Goal: Task Accomplishment & Management: Complete application form

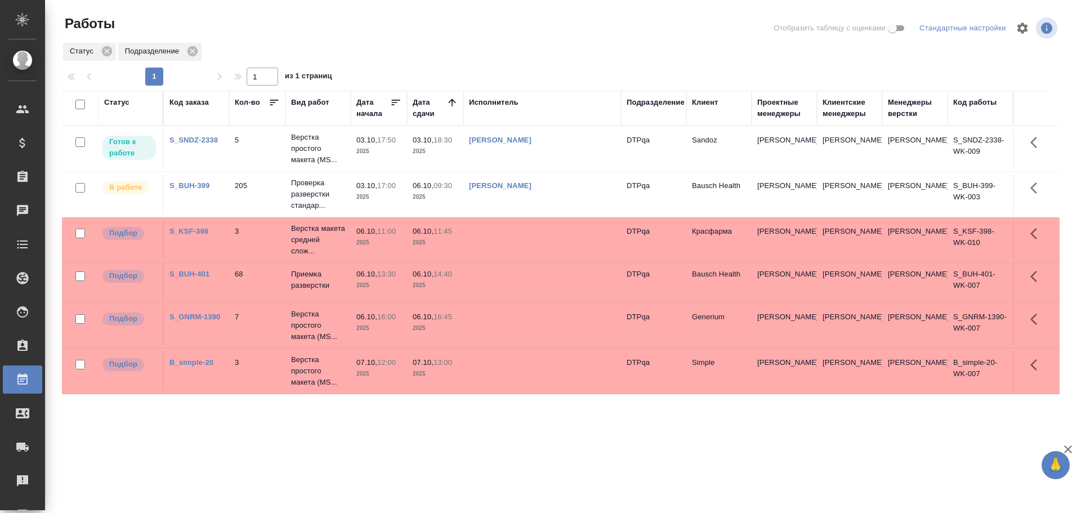
click at [508, 239] on td at bounding box center [542, 239] width 158 height 39
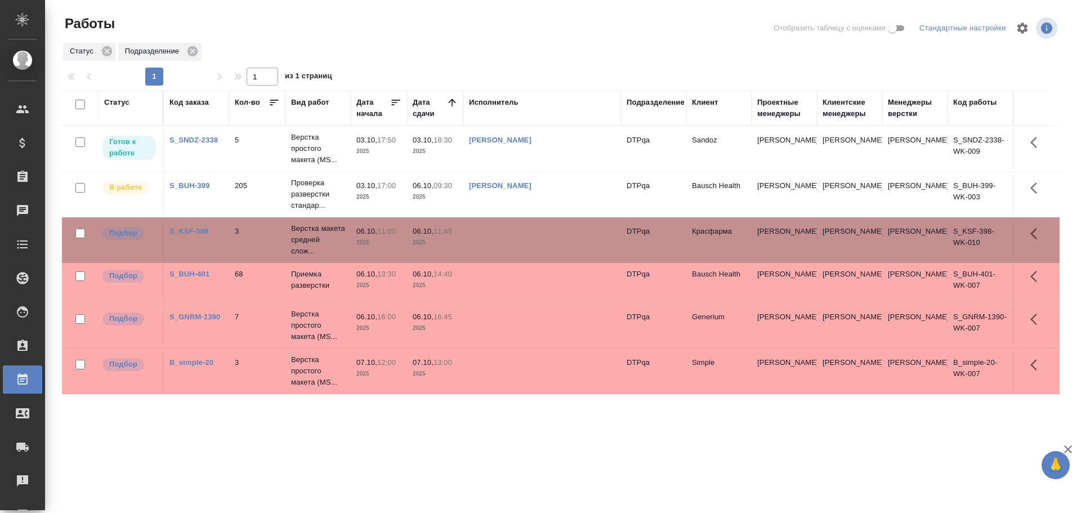
click at [508, 239] on td at bounding box center [542, 239] width 158 height 39
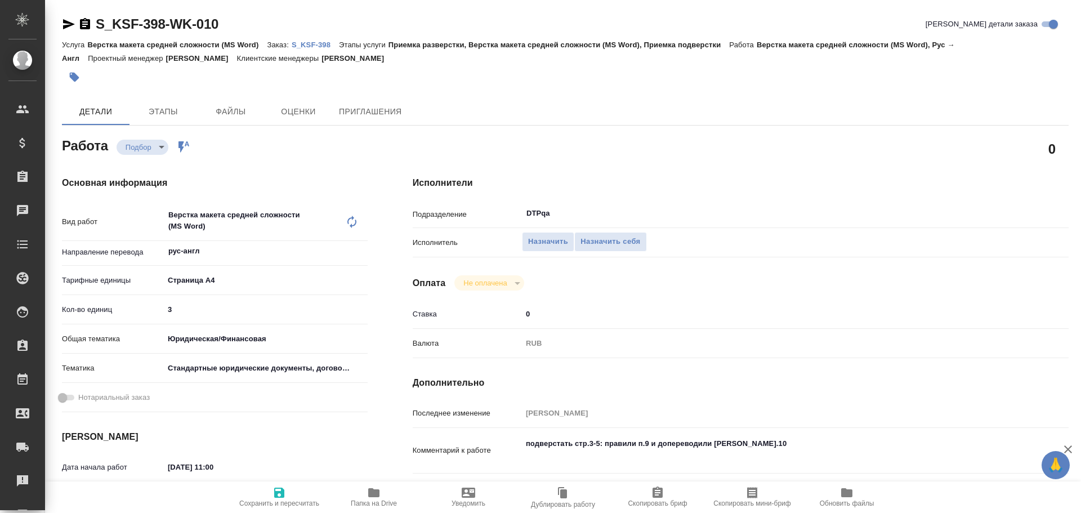
type textarea "x"
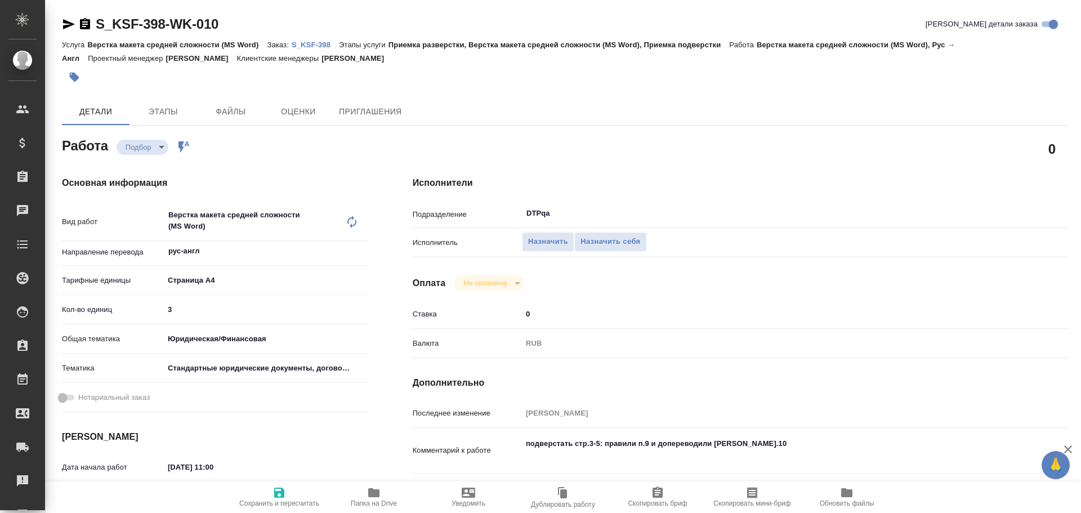
type textarea "x"
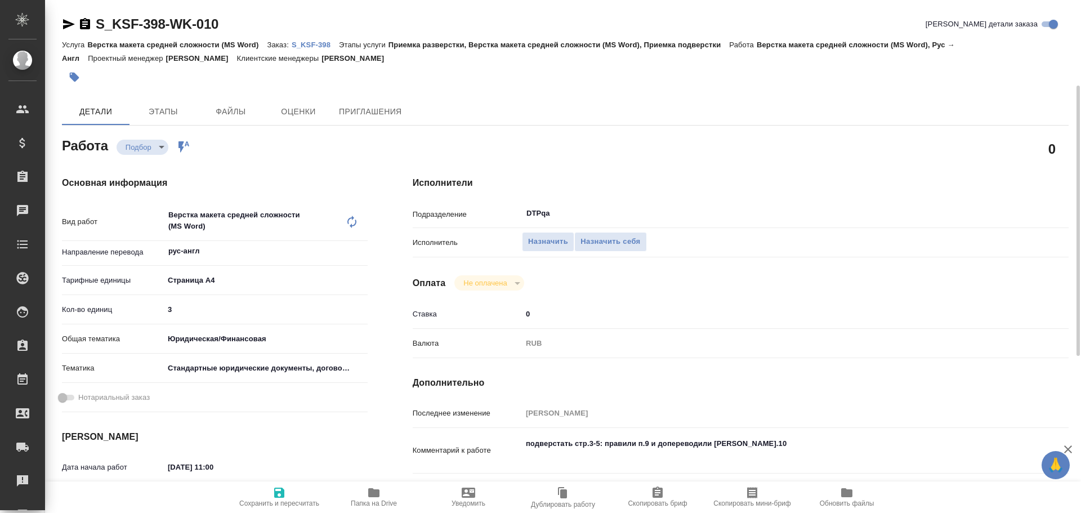
scroll to position [56, 0]
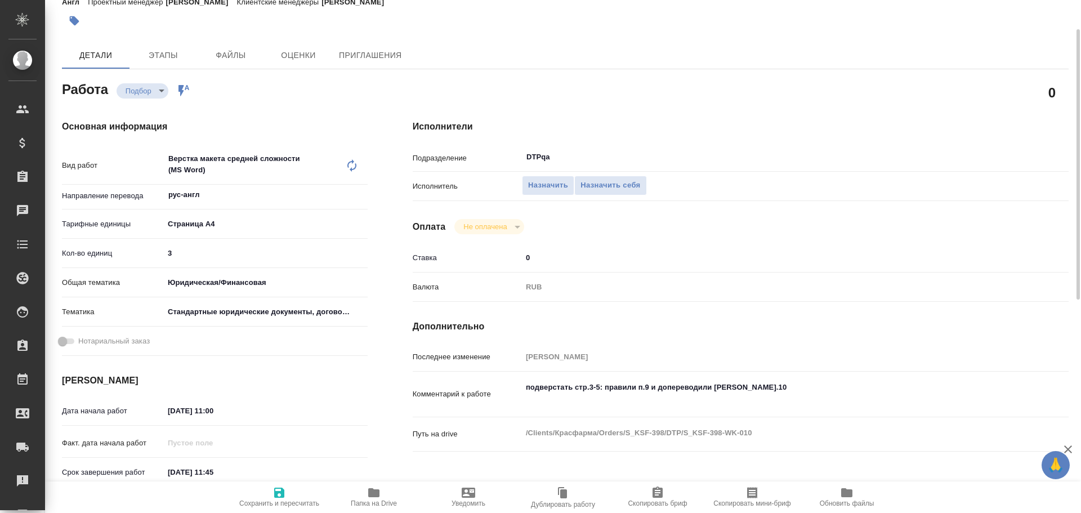
type textarea "x"
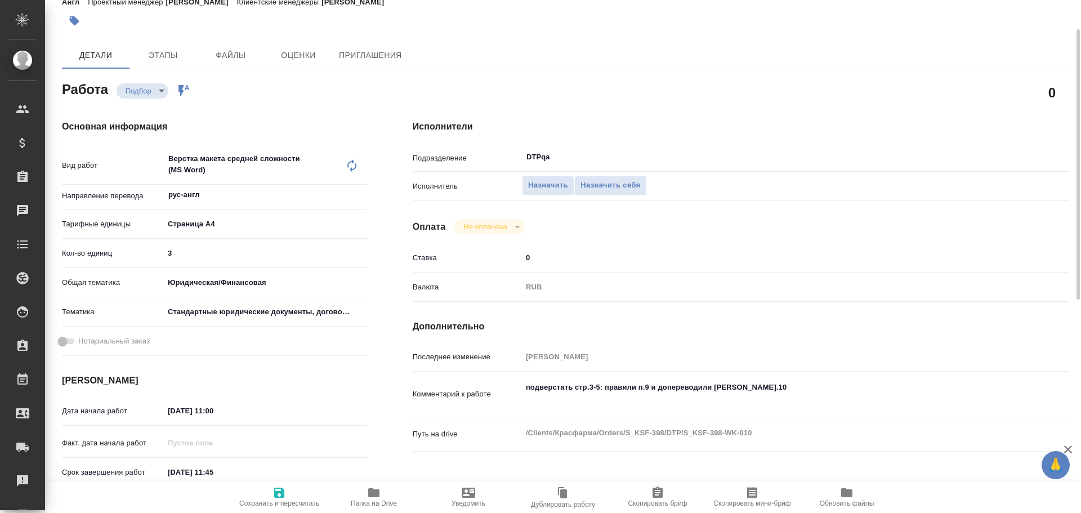
type textarea "x"
